Goal: Task Accomplishment & Management: Manage account settings

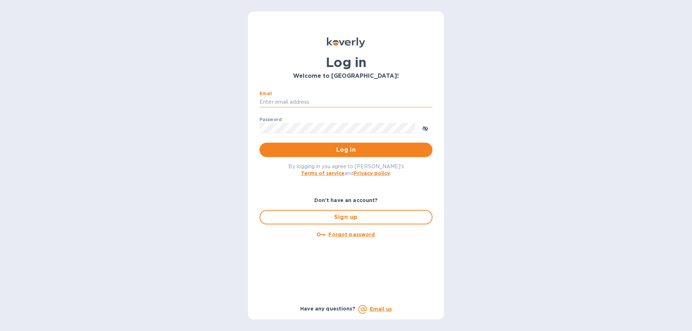
click at [310, 99] on input "Email" at bounding box center [346, 102] width 173 height 11
type input "[PERSON_NAME][EMAIL_ADDRESS][DOMAIN_NAME]"
click at [346, 145] on button "Log in" at bounding box center [346, 150] width 173 height 14
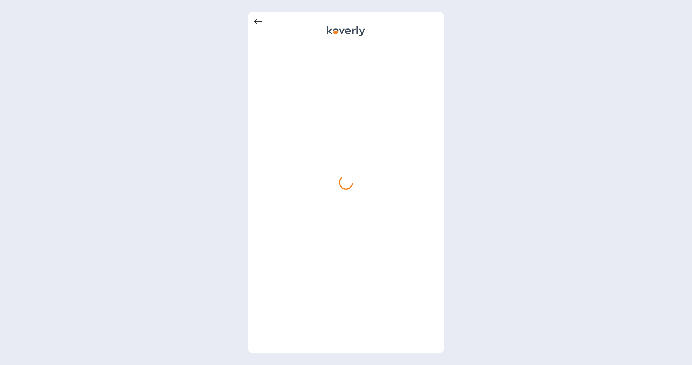
click at [258, 22] on icon at bounding box center [258, 21] width 9 height 5
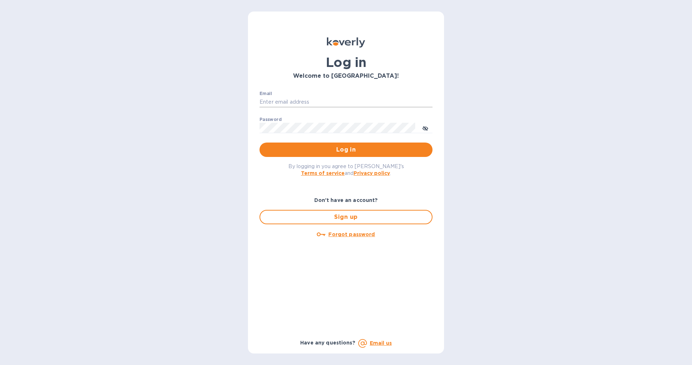
click at [322, 103] on input "Email" at bounding box center [346, 102] width 173 height 11
type input "joe@fromeuropetoyou.com"
click at [373, 142] on p "​" at bounding box center [346, 138] width 173 height 8
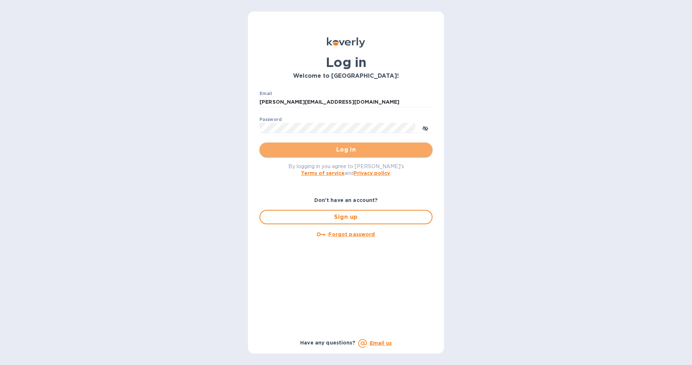
click at [376, 146] on button "Log in" at bounding box center [346, 150] width 173 height 14
